Goal: Task Accomplishment & Management: Manage account settings

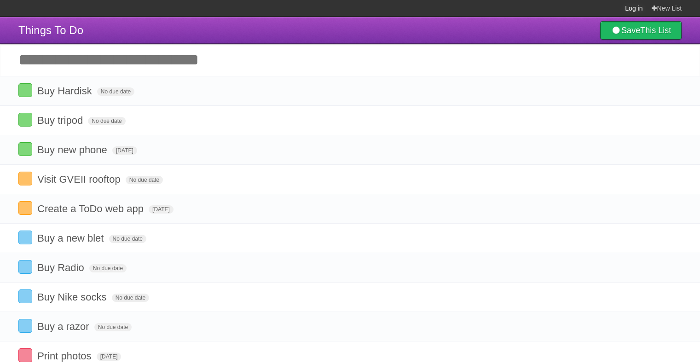
click at [634, 7] on link "Log in" at bounding box center [633, 8] width 17 height 17
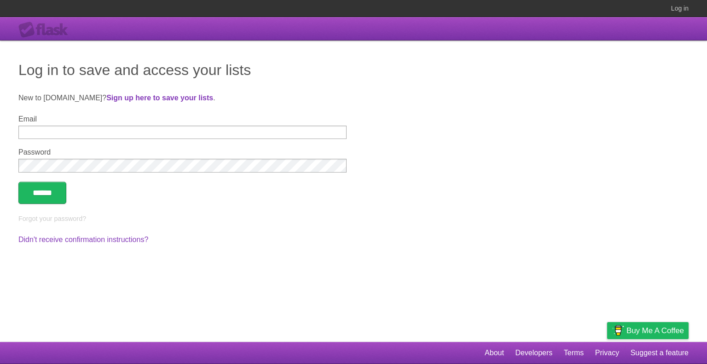
type input "**********"
click at [46, 187] on input "******" at bounding box center [42, 193] width 48 height 22
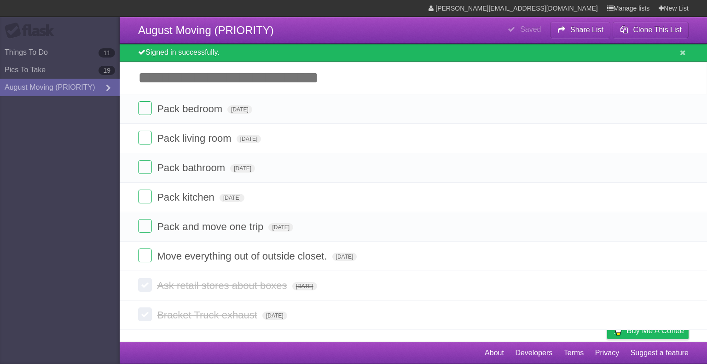
drag, startPoint x: 36, startPoint y: 84, endPoint x: 6, endPoint y: 143, distance: 66.1
click at [6, 143] on aside "Flask Things To Do 11 Pics To Take 19 August Moving (PRIORITY)" at bounding box center [60, 182] width 120 height 364
click at [614, 6] on link "Manage lists" at bounding box center [628, 8] width 43 height 17
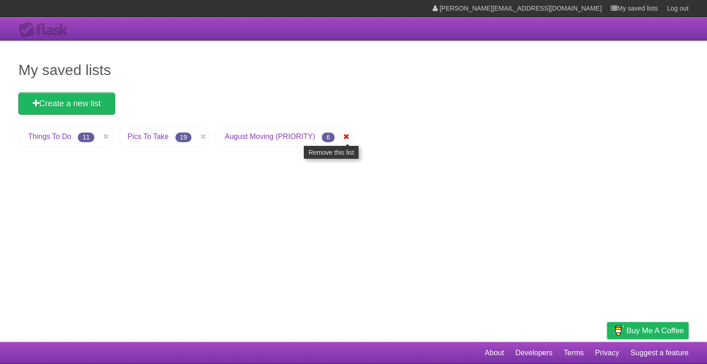
click at [344, 136] on icon at bounding box center [346, 136] width 9 height 11
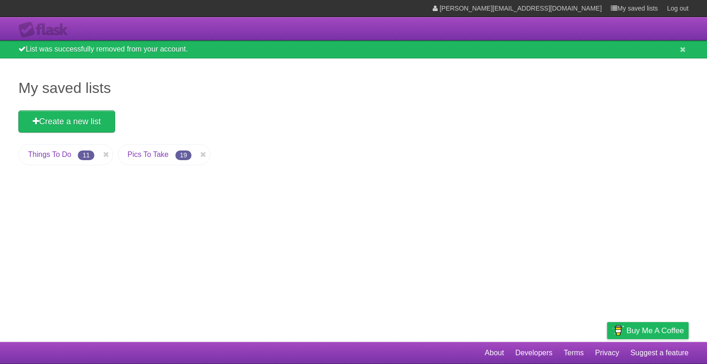
click at [144, 153] on link "Pics To Take" at bounding box center [147, 155] width 41 height 8
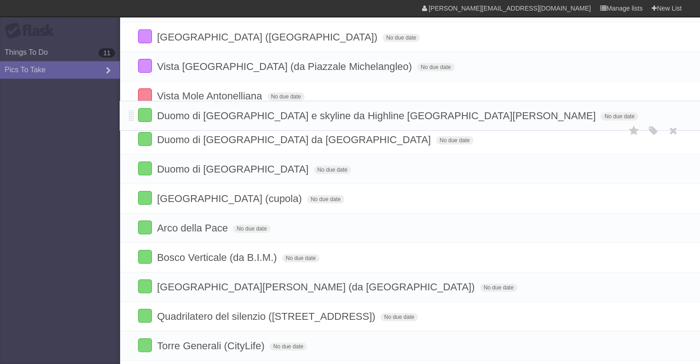
drag, startPoint x: 132, startPoint y: 101, endPoint x: 128, endPoint y: 112, distance: 11.6
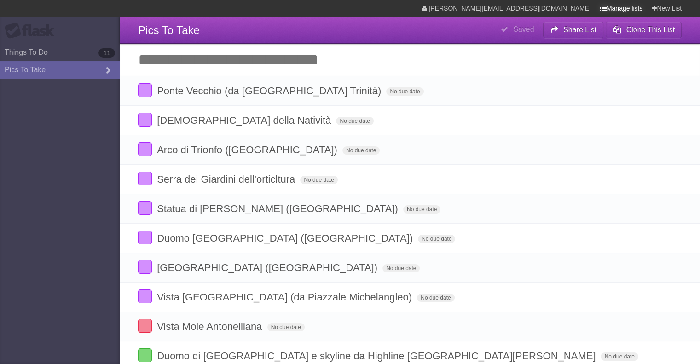
click at [617, 6] on link "Manage lists" at bounding box center [621, 8] width 43 height 17
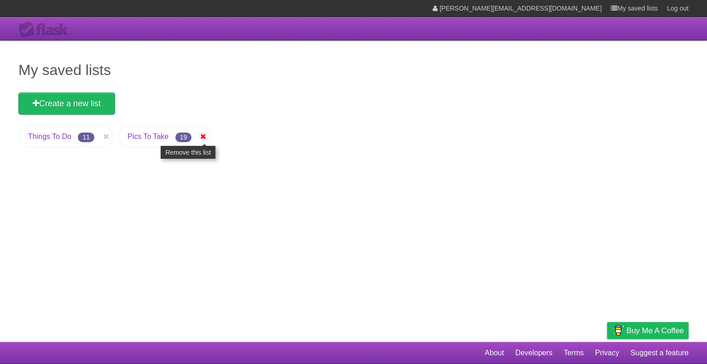
click at [202, 133] on icon at bounding box center [202, 136] width 9 height 11
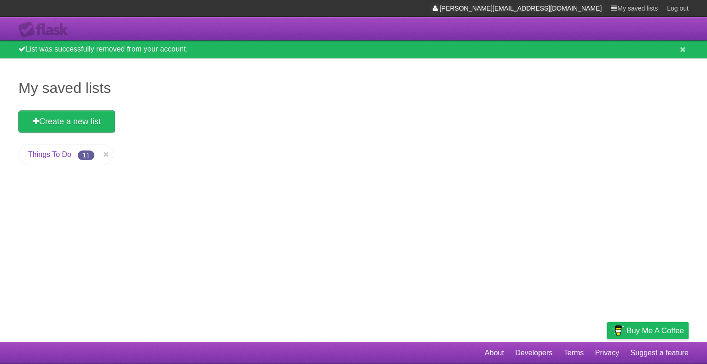
click at [556, 11] on link "[PERSON_NAME][EMAIL_ADDRESS][DOMAIN_NAME]" at bounding box center [517, 8] width 169 height 17
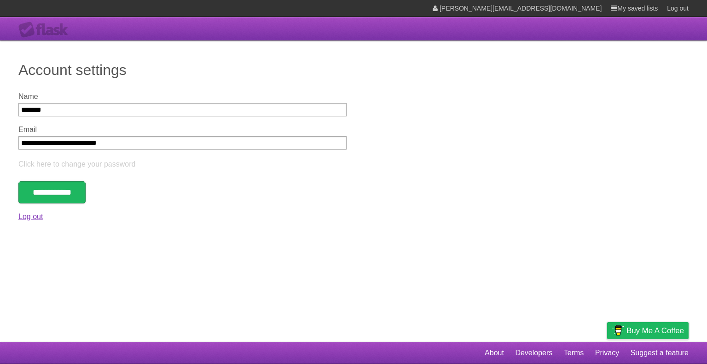
click at [29, 220] on link "Log out" at bounding box center [30, 217] width 24 height 8
